Goal: Browse casually: Explore the website without a specific task or goal

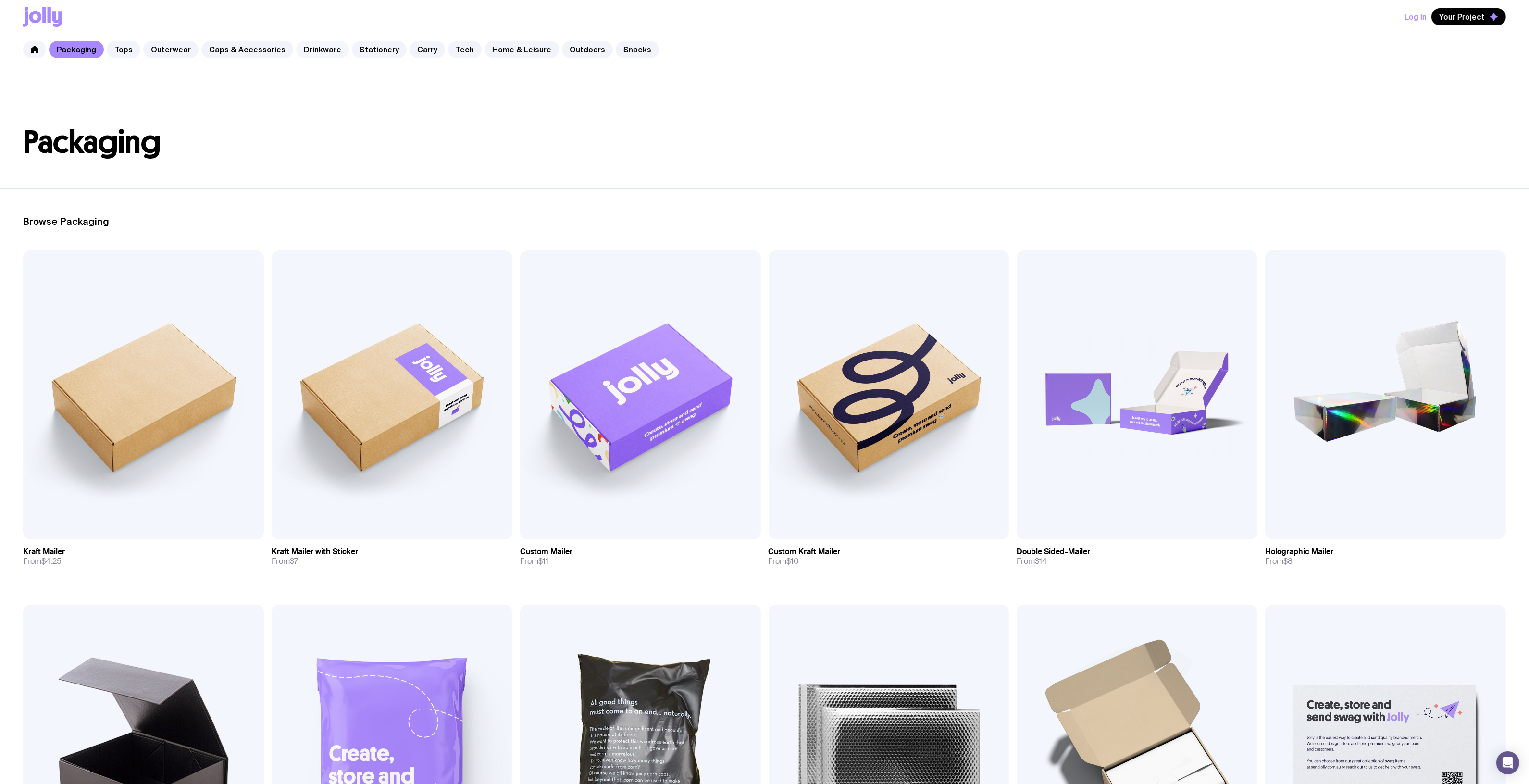
click at [300, 44] on link "Drinkware" at bounding box center [322, 49] width 53 height 17
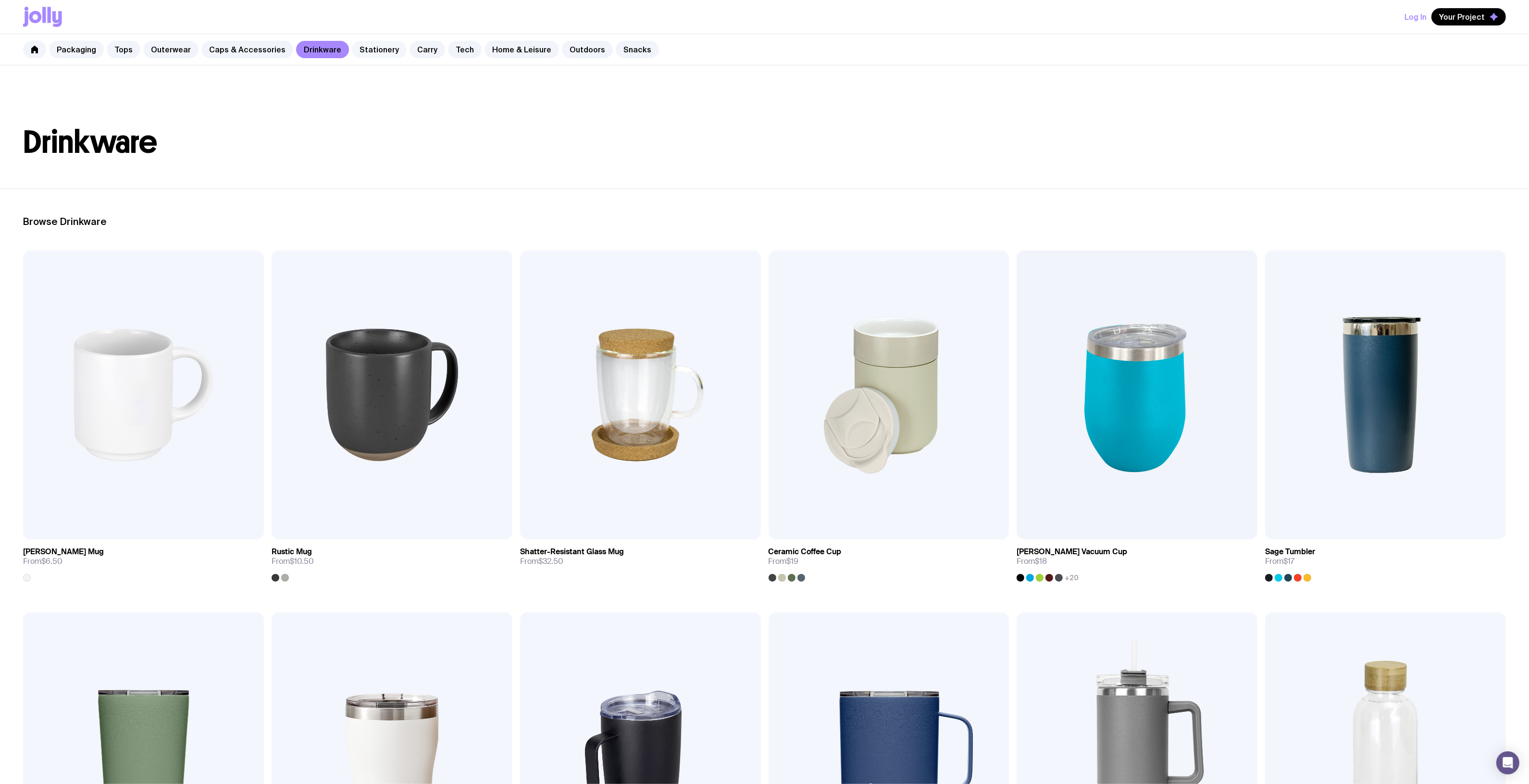
click at [376, 48] on link "Stationery" at bounding box center [379, 49] width 55 height 17
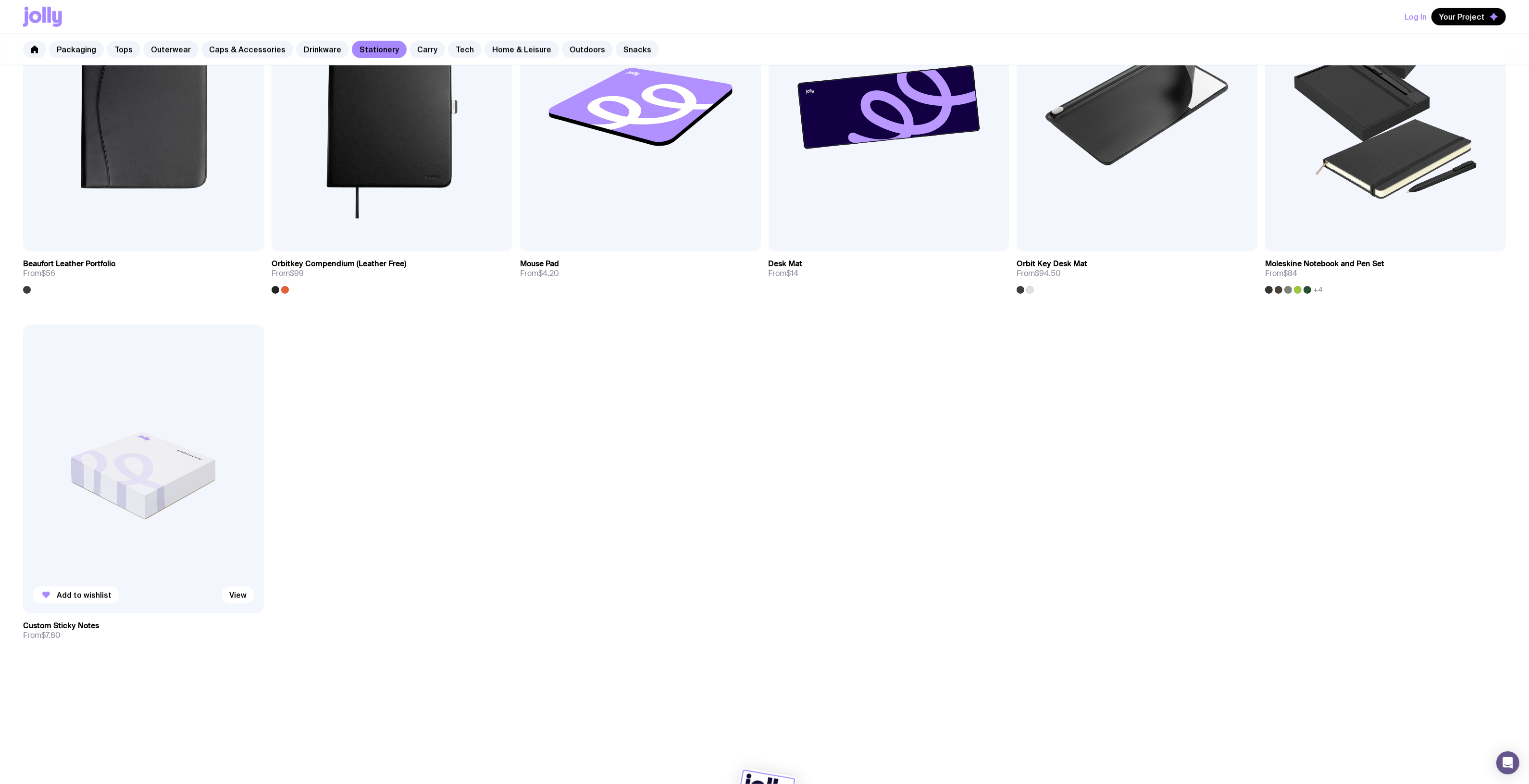
scroll to position [1382, 0]
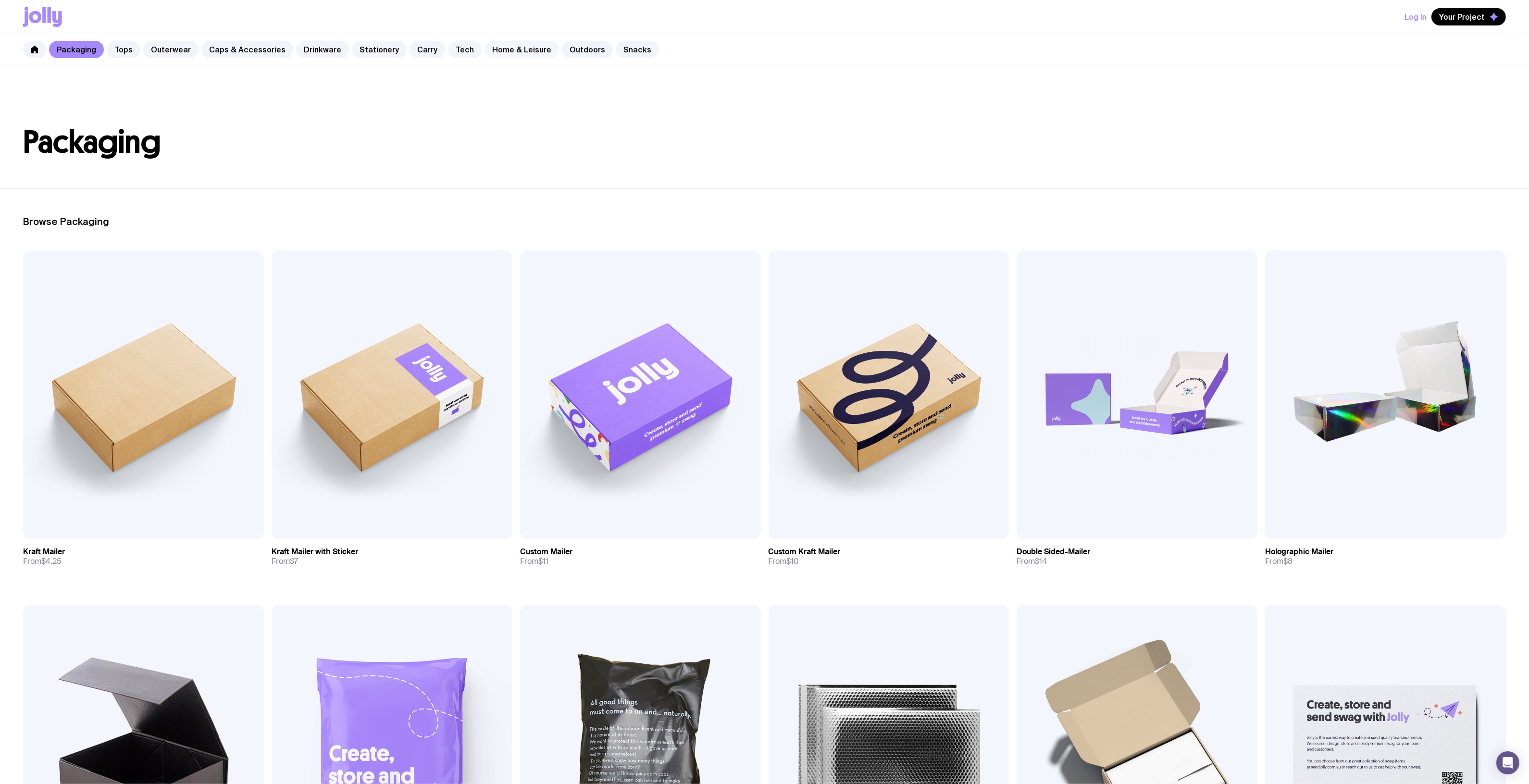
click at [502, 45] on link "Home & Leisure" at bounding box center [521, 49] width 74 height 17
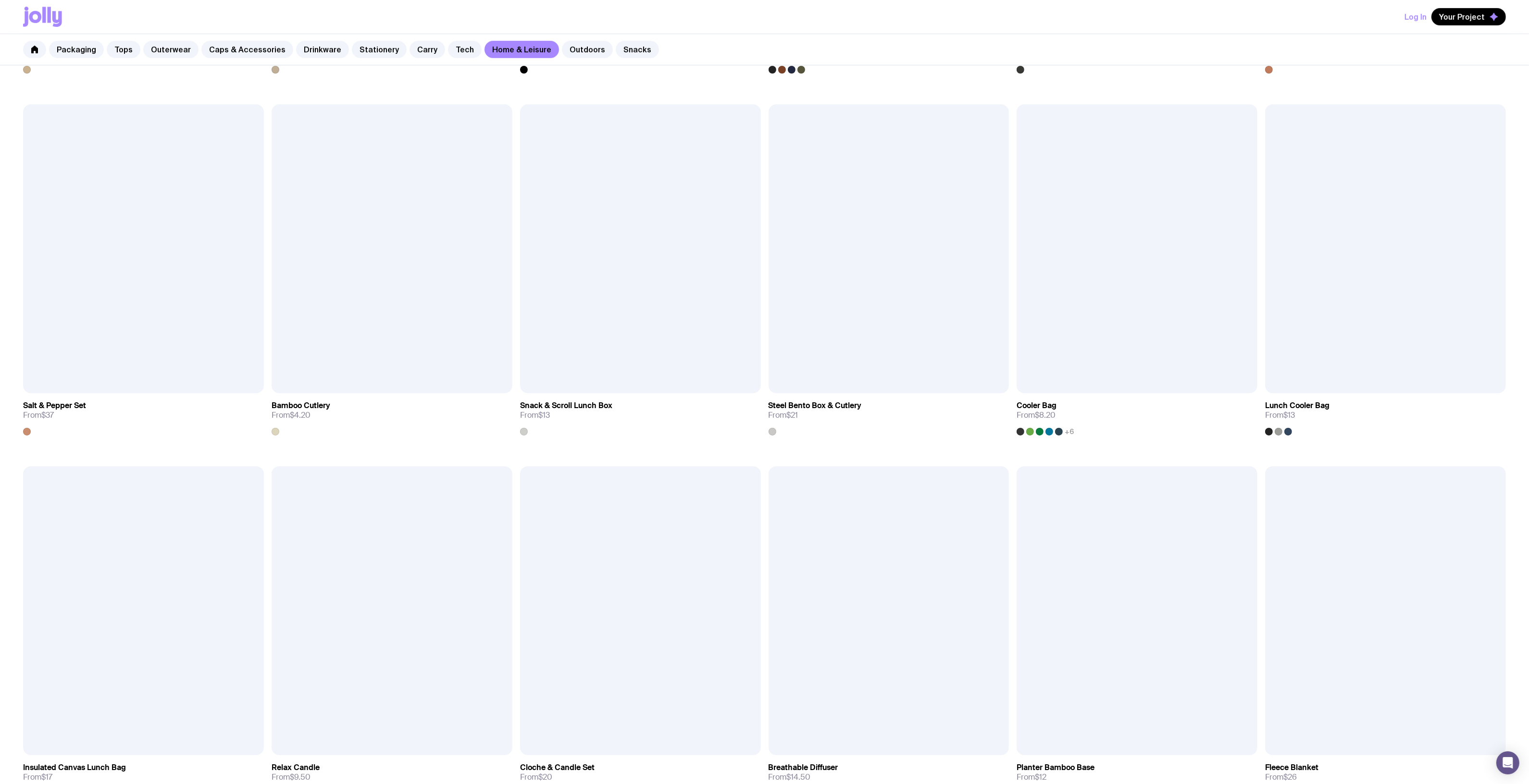
scroll to position [449, 0]
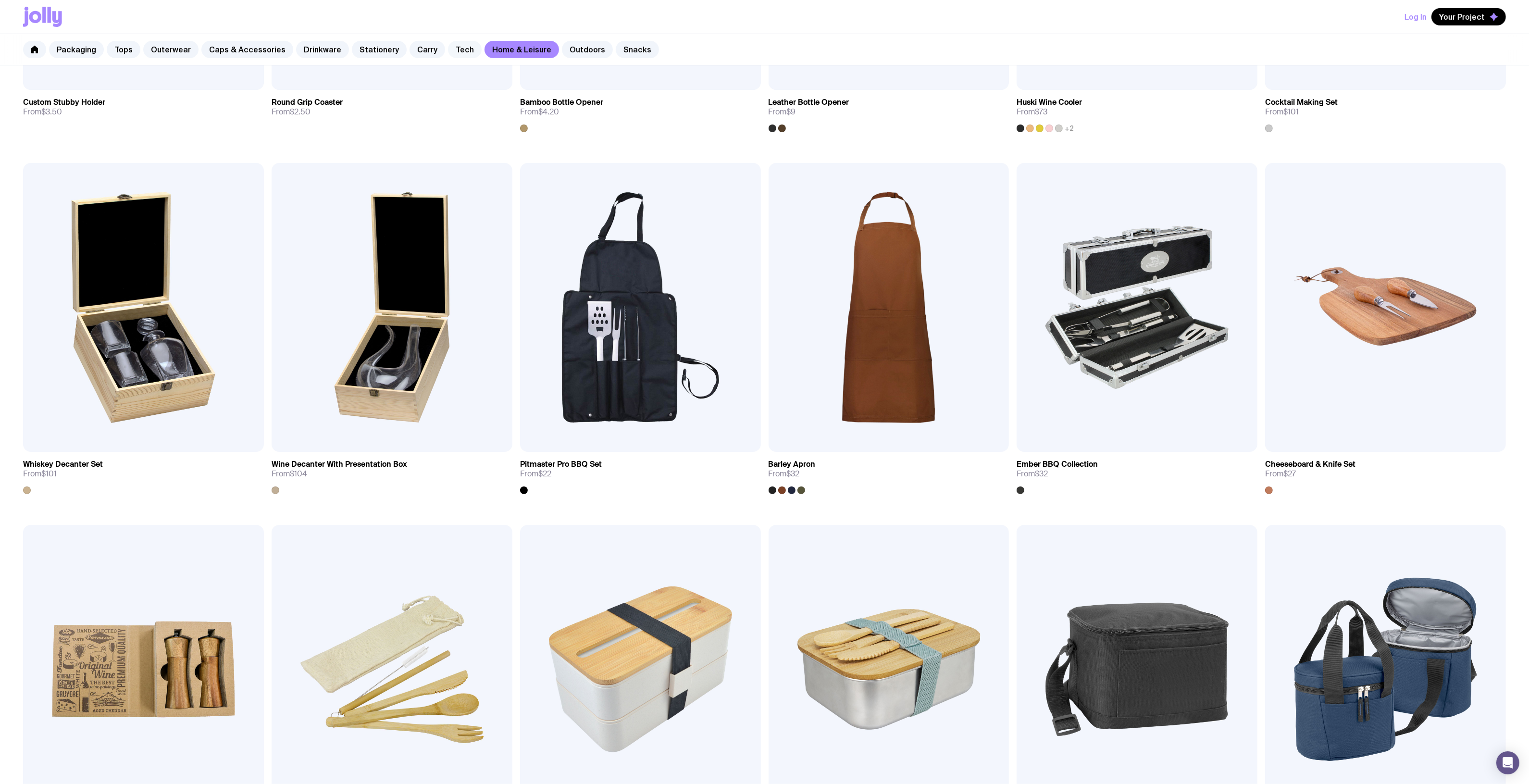
click at [448, 51] on link "Tech" at bounding box center [464, 49] width 33 height 17
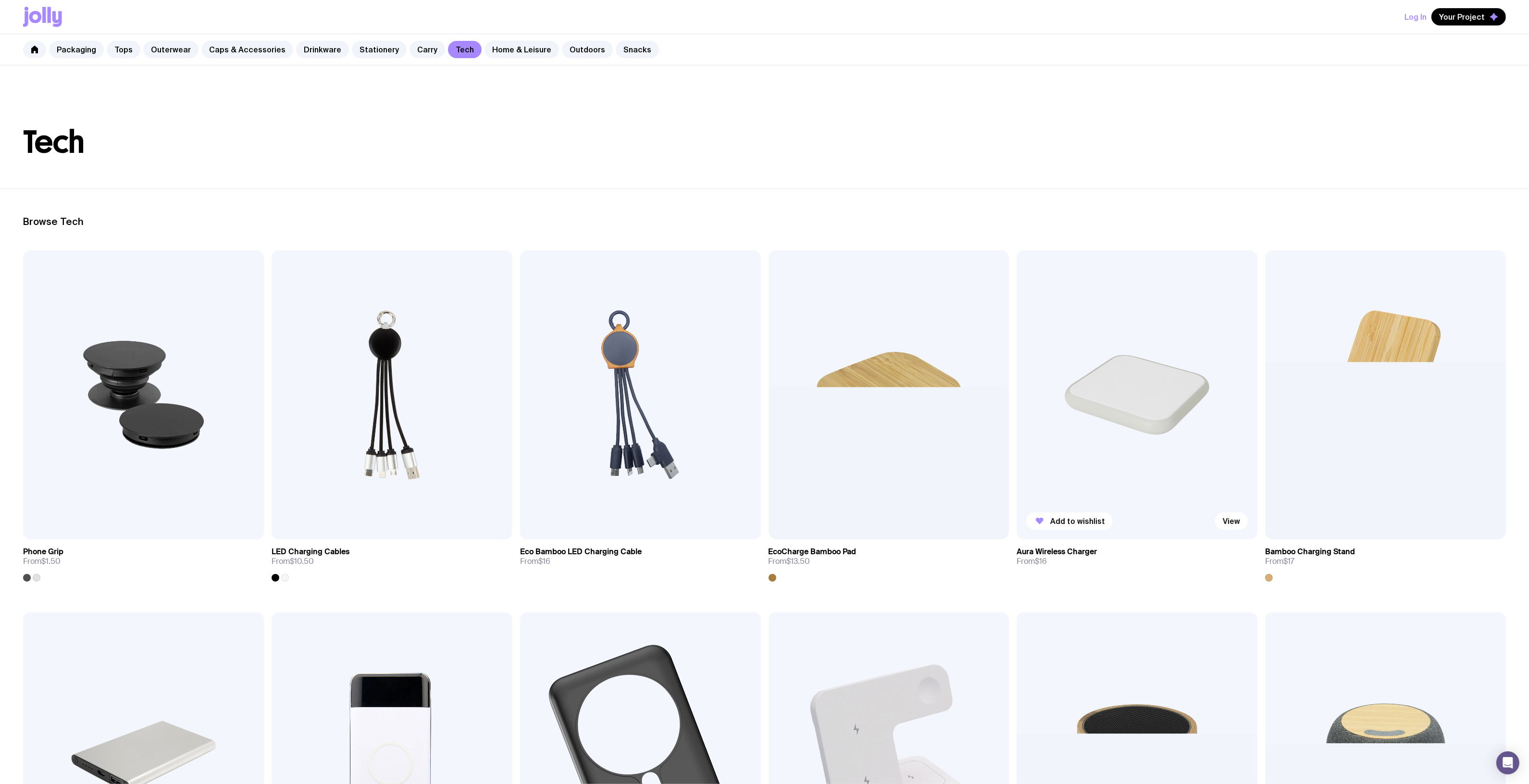
scroll to position [120, 0]
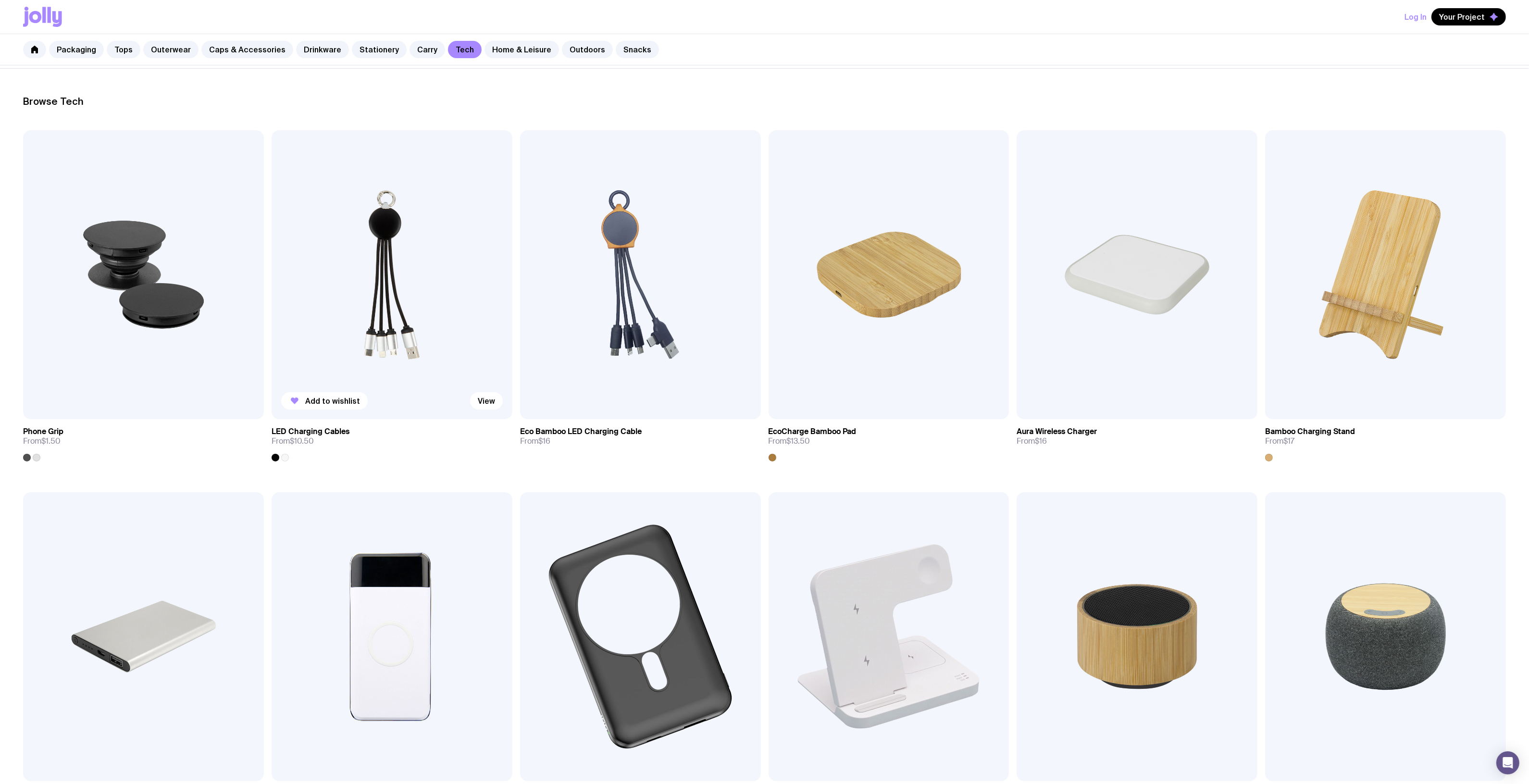
click at [370, 253] on img at bounding box center [391, 274] width 241 height 289
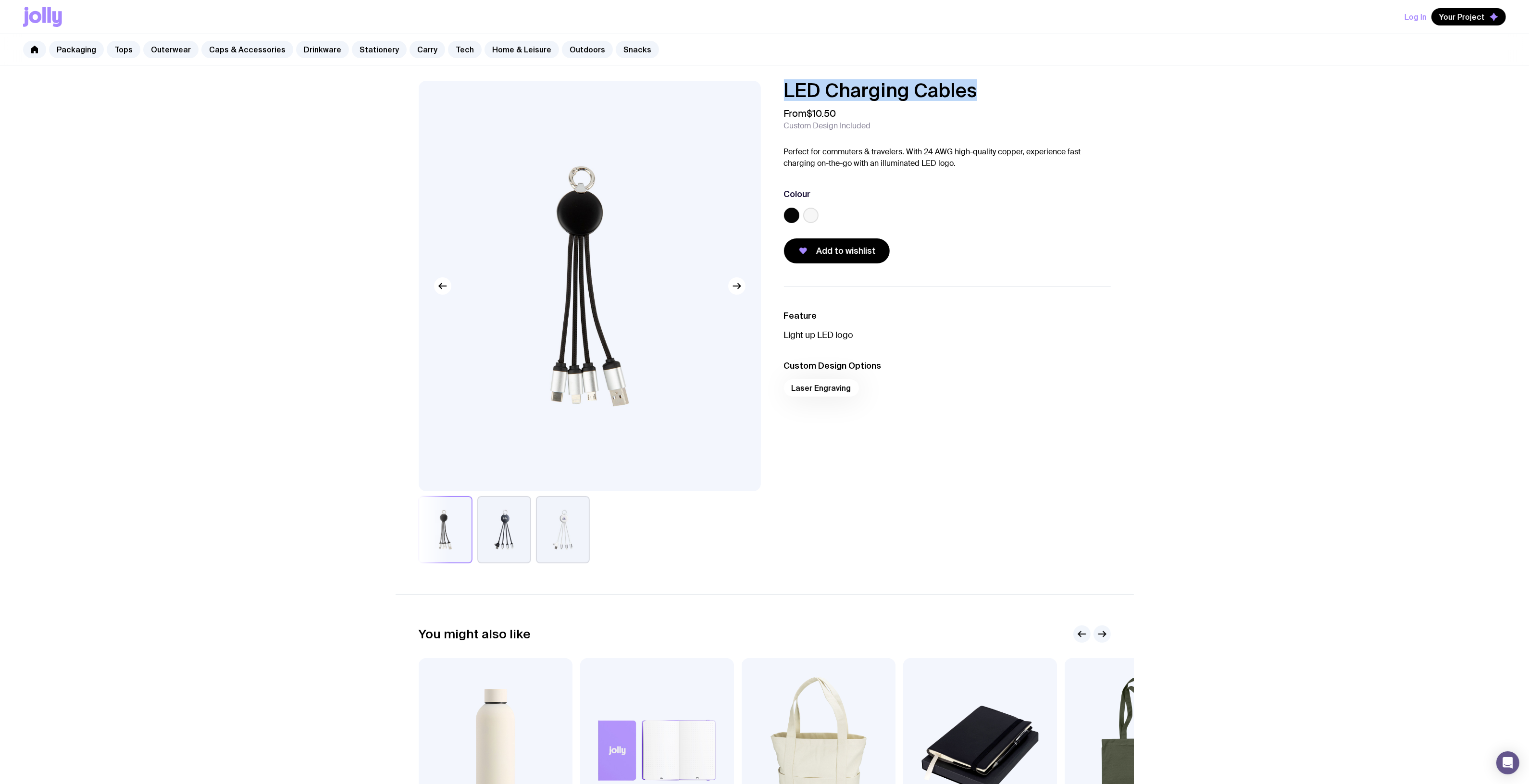
drag, startPoint x: 979, startPoint y: 88, endPoint x: 751, endPoint y: 101, distance: 228.4
click at [751, 101] on div "LED Charging Cables From $10.50 Custom Design Included Perfect for commuters & …" at bounding box center [764, 322] width 738 height 483
copy h1 "LED Charging Cables"
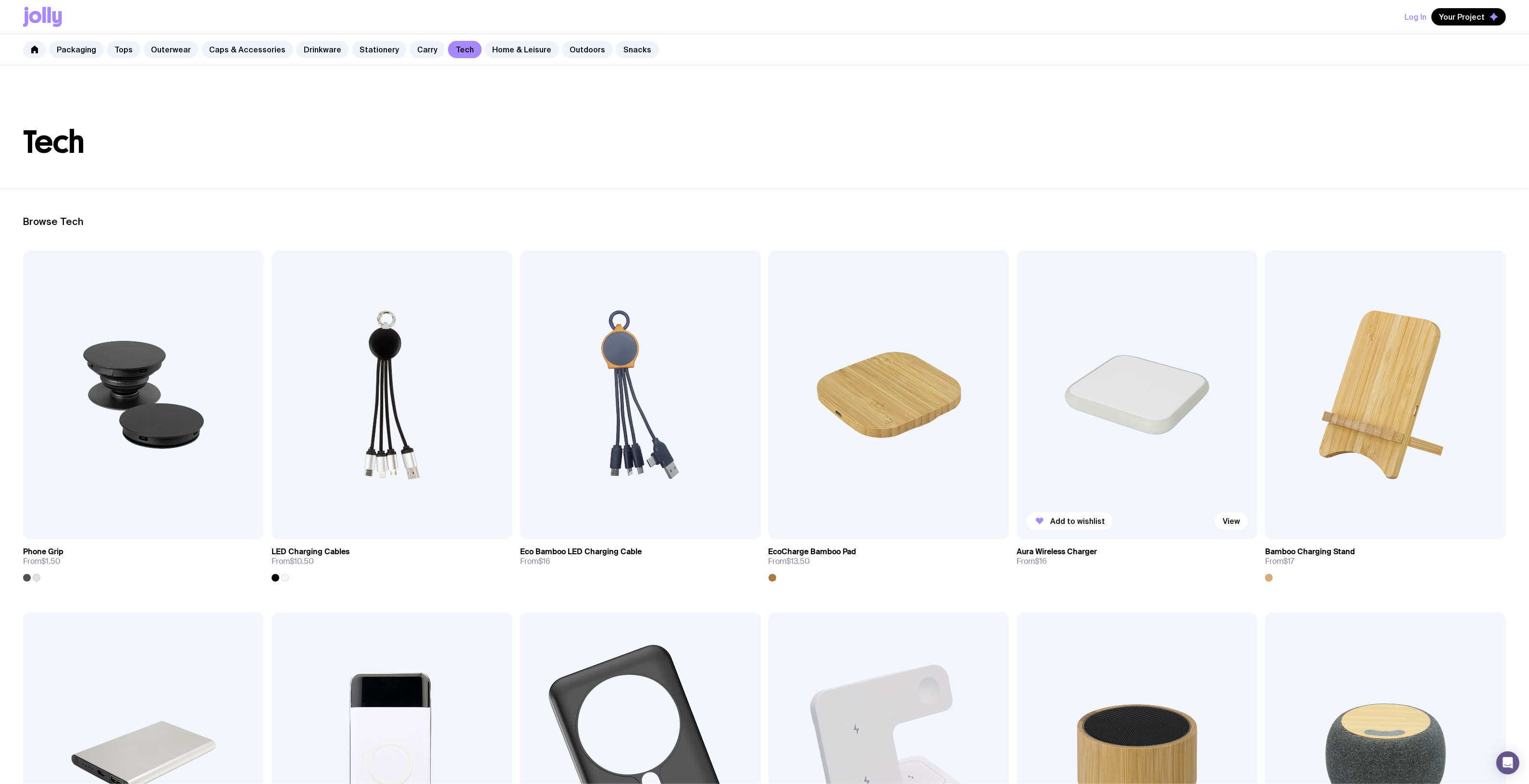
click at [1117, 406] on img at bounding box center [1137, 395] width 241 height 289
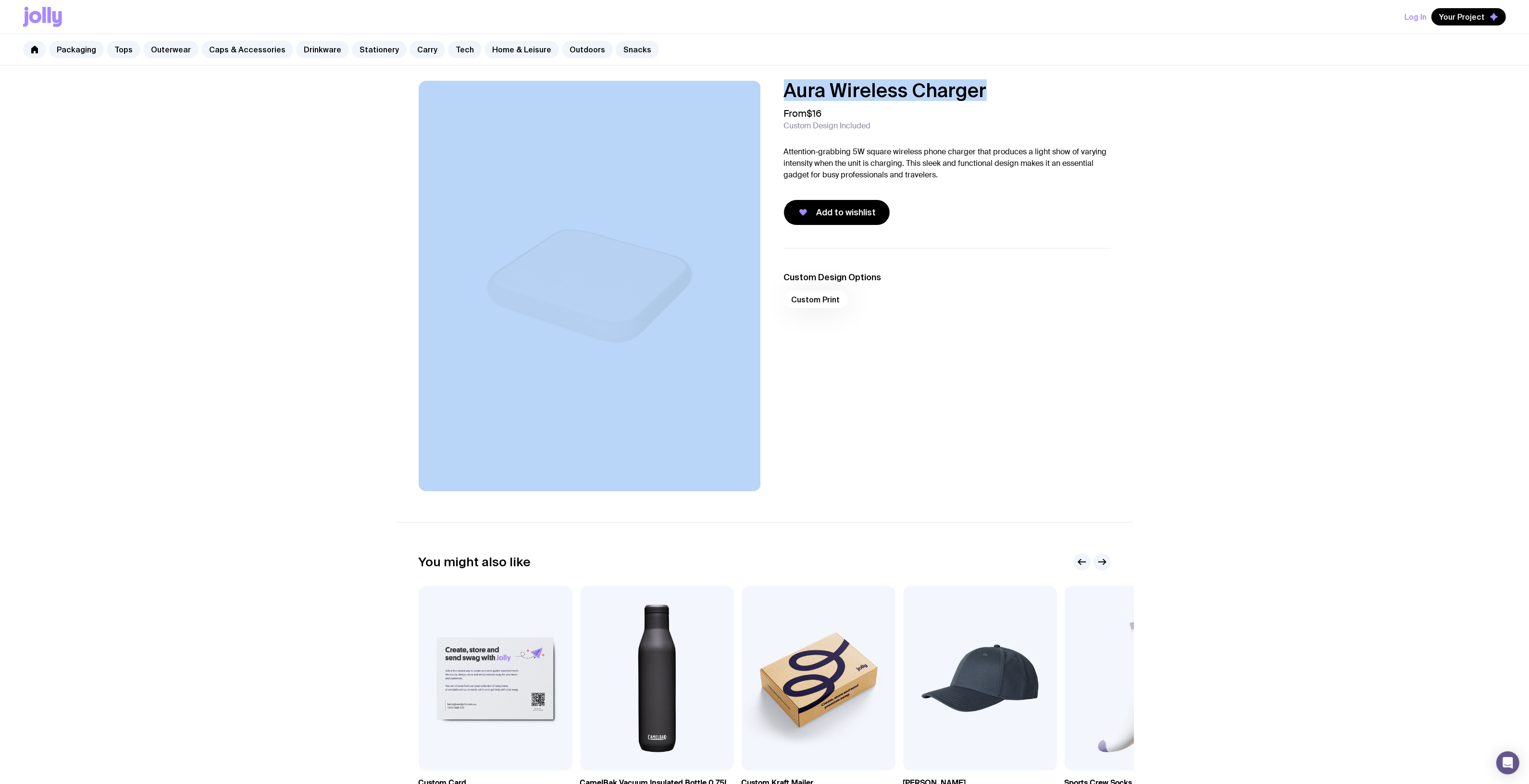
drag, startPoint x: 1000, startPoint y: 95, endPoint x: 722, endPoint y: 96, distance: 278.0
click at [703, 96] on div "Aura Wireless Charger From $16 Custom Design Included Attention-grabbing 5W squ…" at bounding box center [764, 286] width 738 height 410
copy div "Aura Wireless Charger"
click at [366, 51] on link "Stationery" at bounding box center [379, 49] width 55 height 17
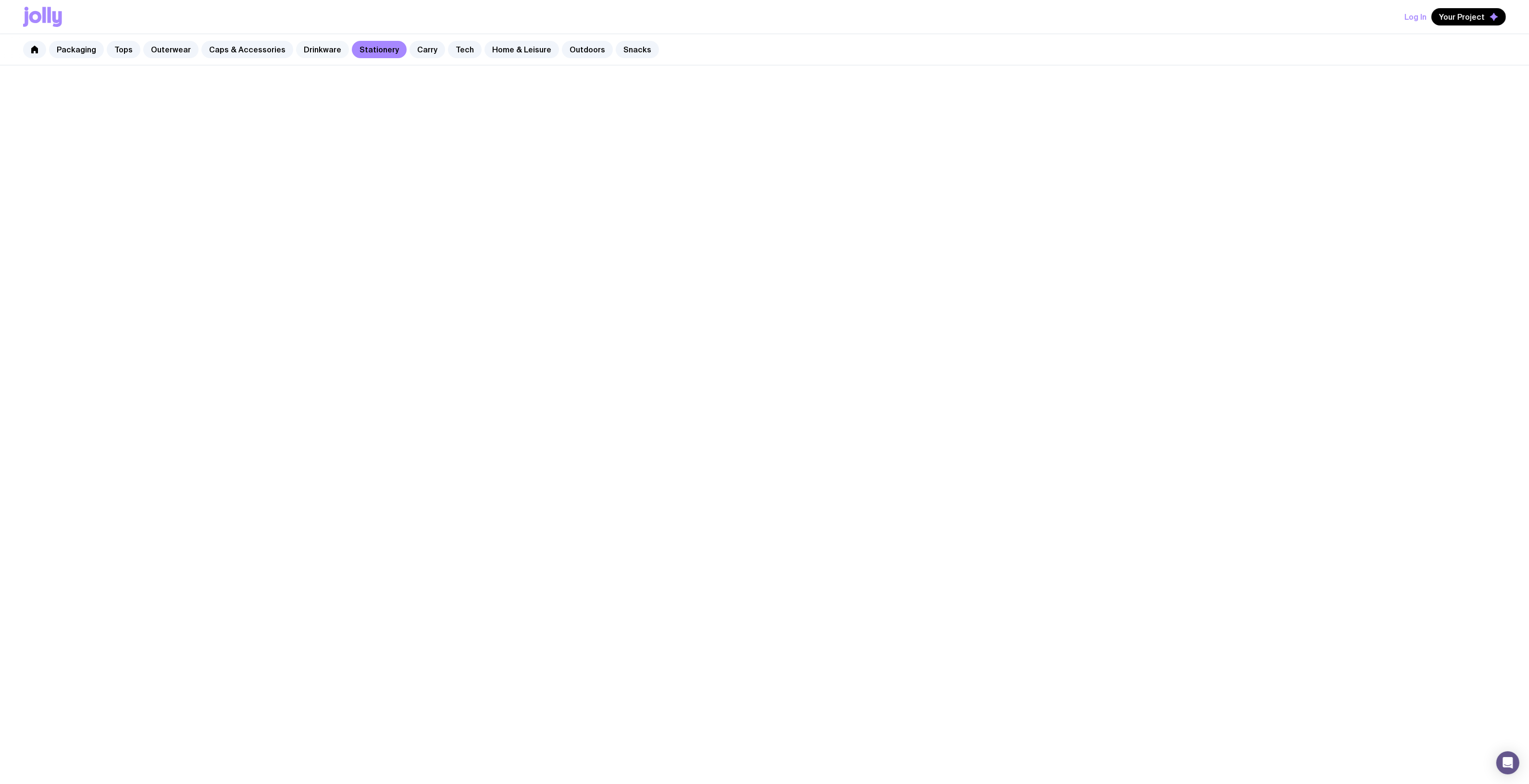
click at [319, 49] on link "Drinkware" at bounding box center [322, 49] width 53 height 17
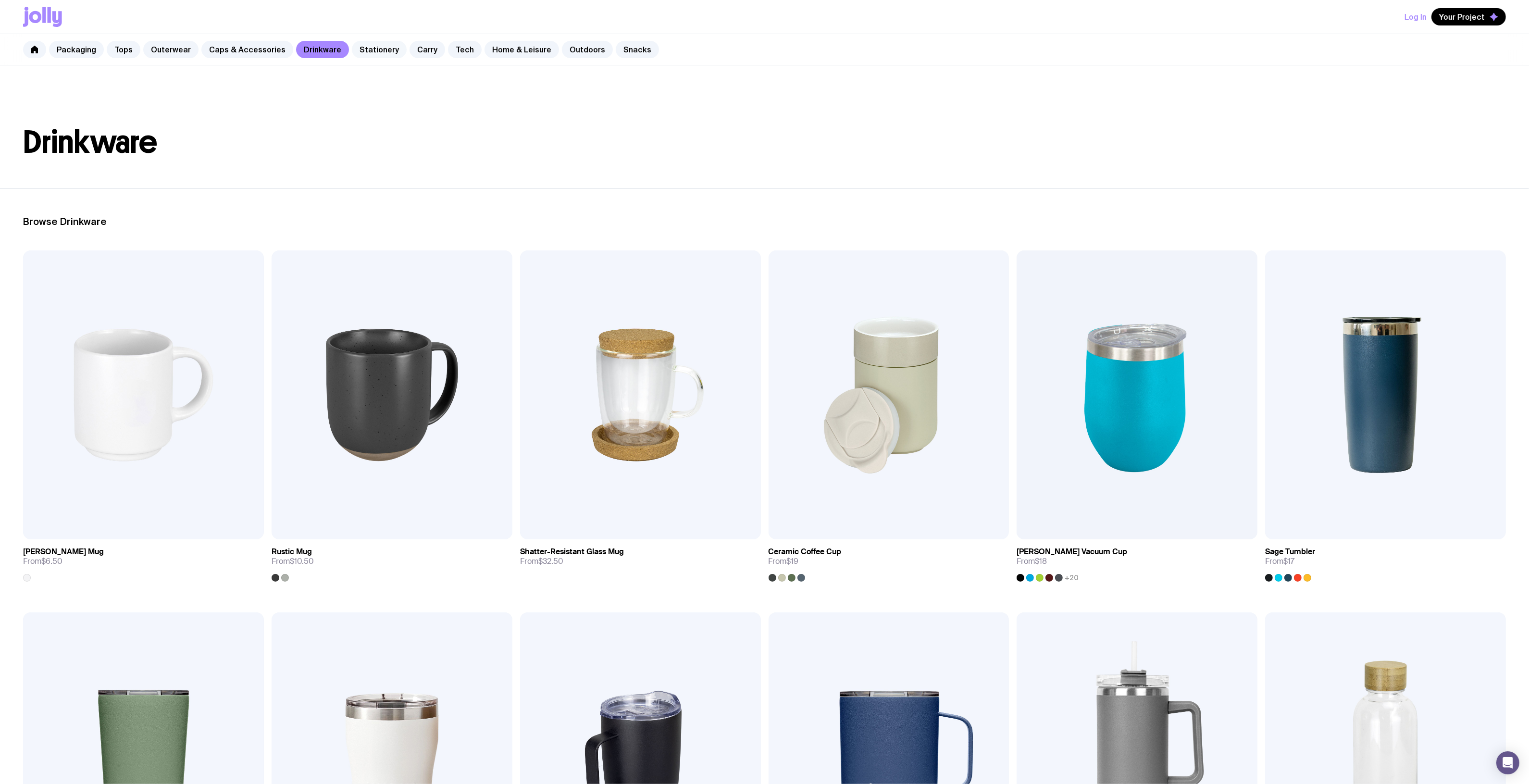
click at [354, 49] on link "Stationery" at bounding box center [379, 49] width 55 height 17
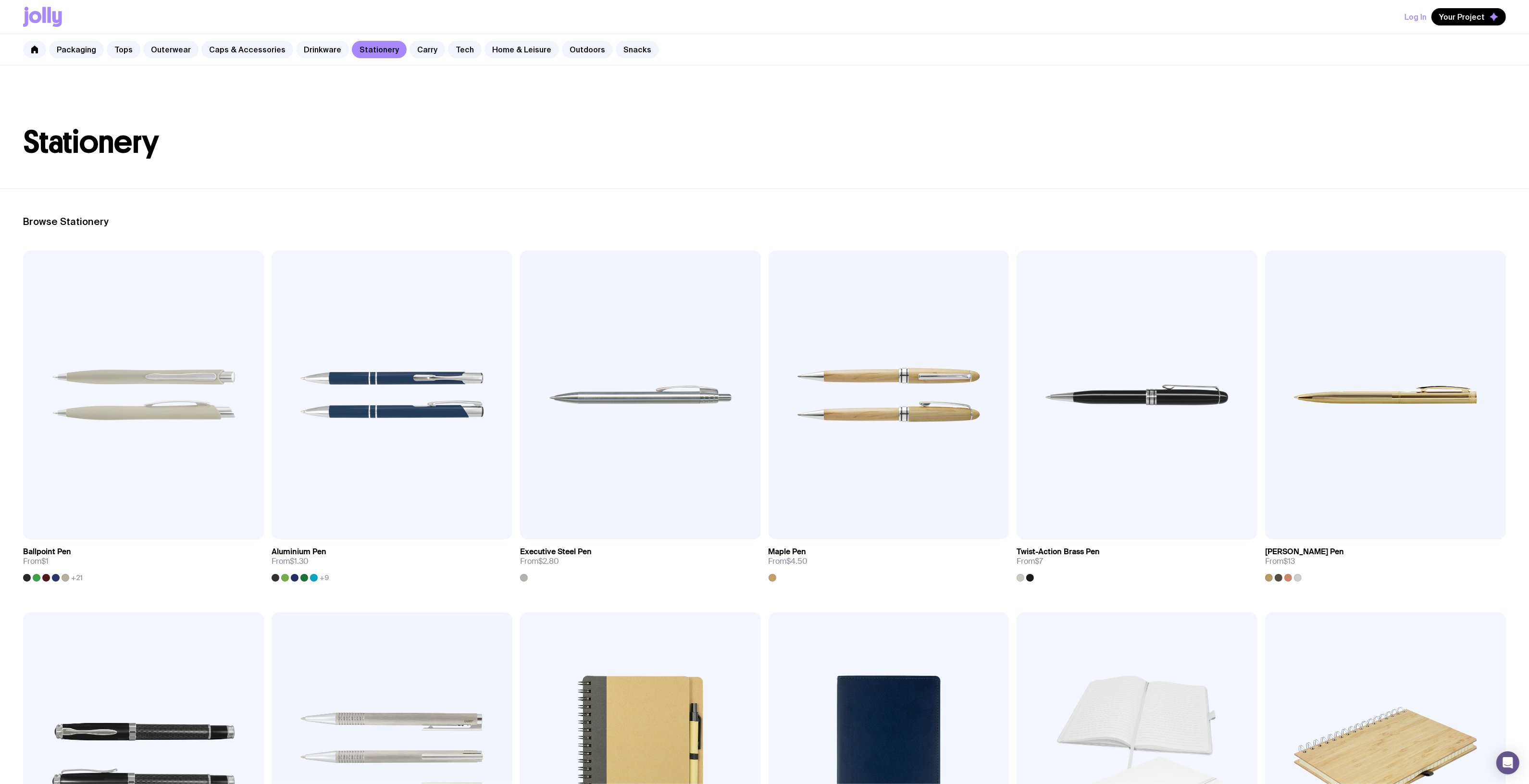
click at [300, 54] on link "Drinkware" at bounding box center [322, 49] width 53 height 17
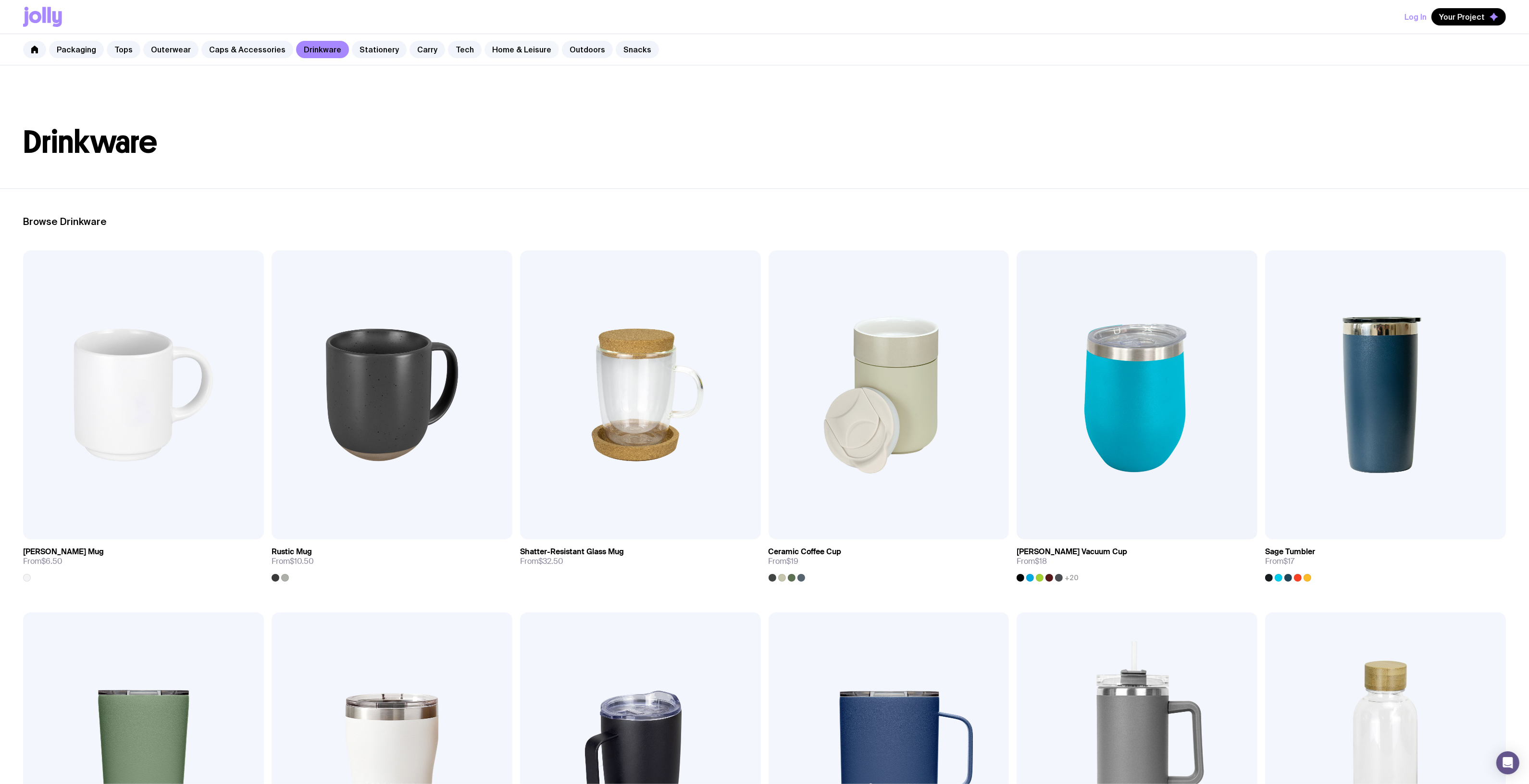
click at [501, 46] on link "Home & Leisure" at bounding box center [521, 49] width 74 height 17
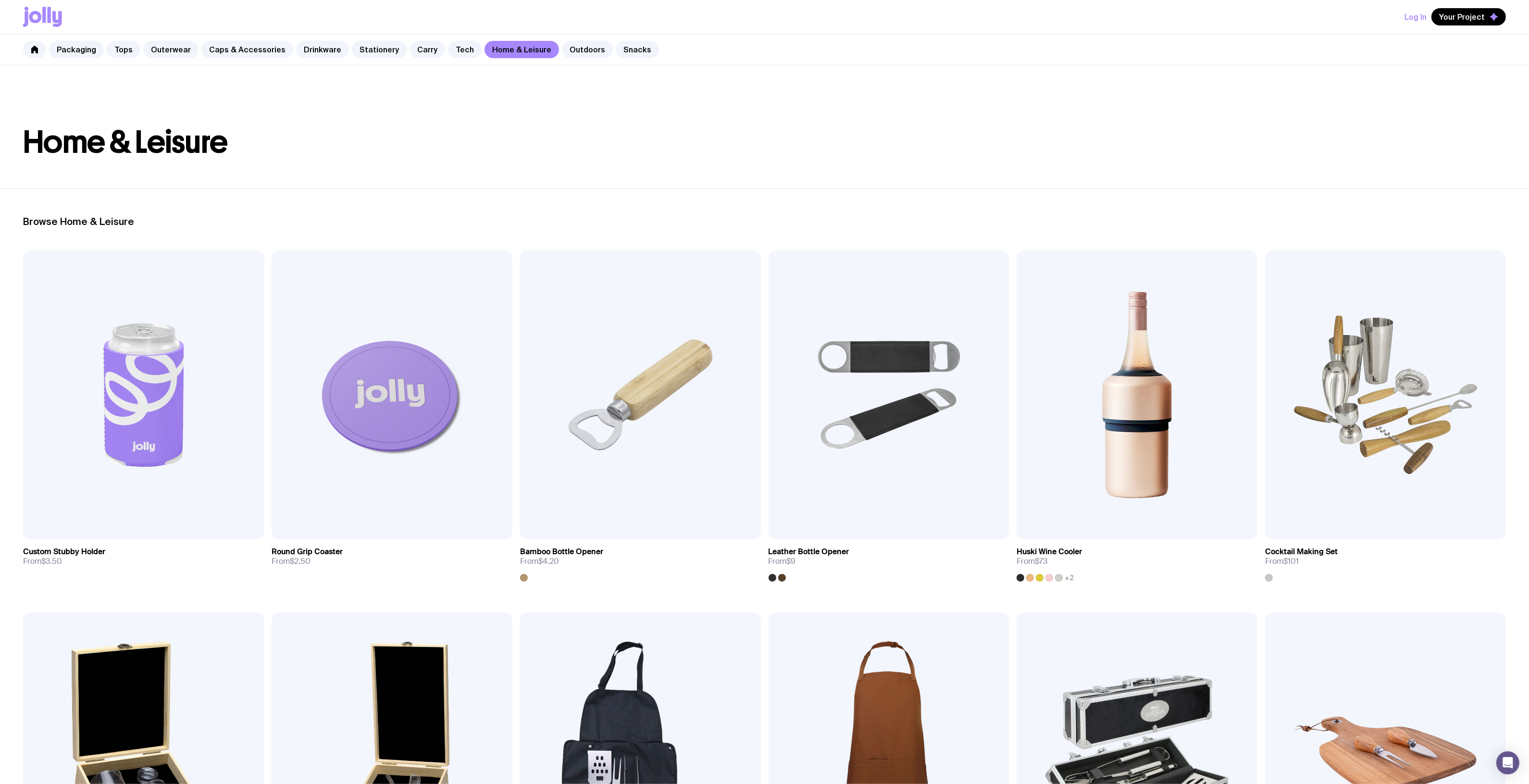
click at [763, 95] on header "Home & Leisure" at bounding box center [764, 127] width 1529 height 123
click at [569, 46] on link "Outdoors" at bounding box center [588, 49] width 51 height 17
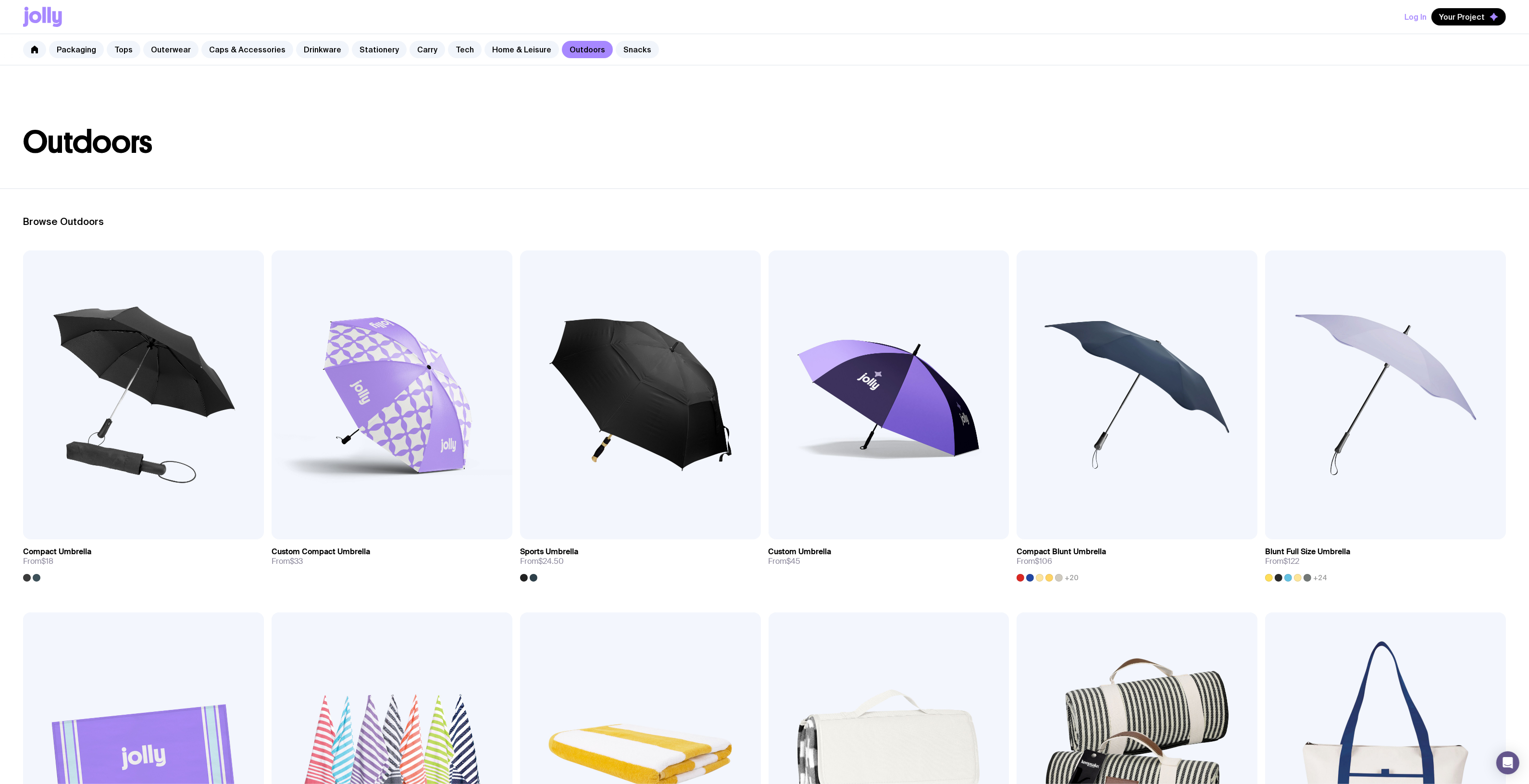
click at [565, 94] on header "Outdoors" at bounding box center [764, 127] width 1529 height 123
